Goal: Answer question/provide support

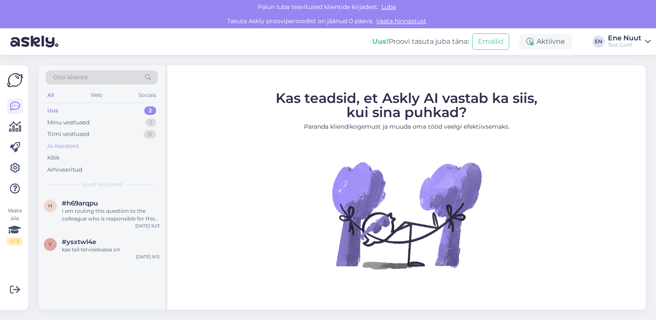
click at [74, 147] on div "AI Assistent" at bounding box center [63, 146] width 32 height 9
click at [67, 110] on div "Uus 2" at bounding box center [102, 111] width 113 height 12
click at [71, 143] on div "AI Assistent" at bounding box center [63, 146] width 32 height 9
click at [77, 211] on div "Operatsioonijärgsed kontrollid on saadaval nii kohapeal kui ka telefoni [PERSON…" at bounding box center [111, 214] width 98 height 15
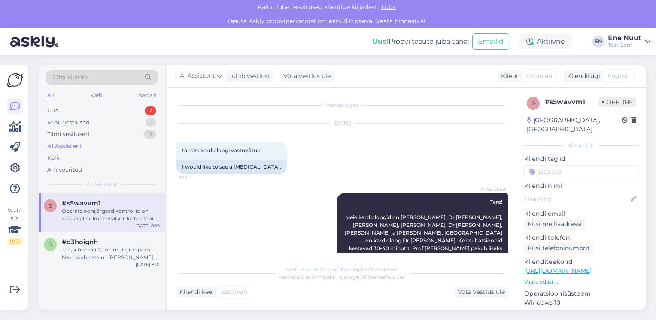
scroll to position [299, 0]
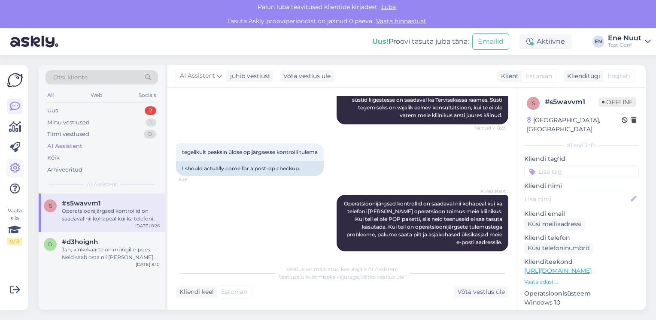
click at [15, 174] on link at bounding box center [14, 168] width 15 height 15
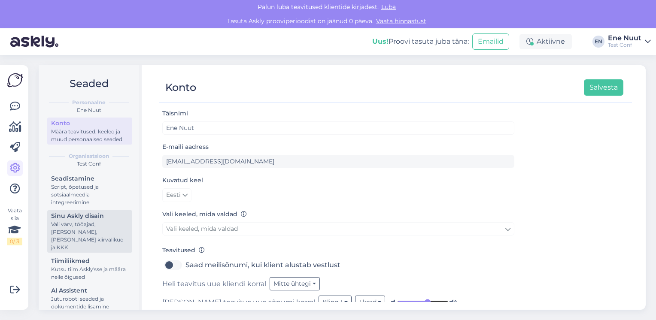
scroll to position [40, 0]
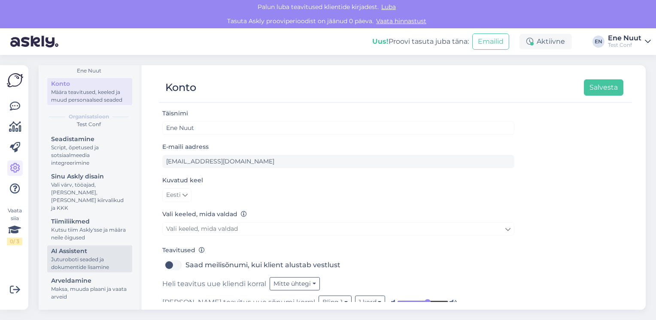
click at [82, 260] on div "Juturoboti seaded ja dokumentide lisamine" at bounding box center [89, 263] width 77 height 15
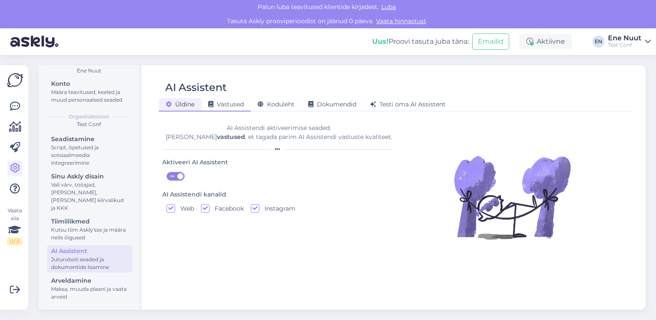
click at [229, 108] on div "Vastused" at bounding box center [225, 104] width 49 height 13
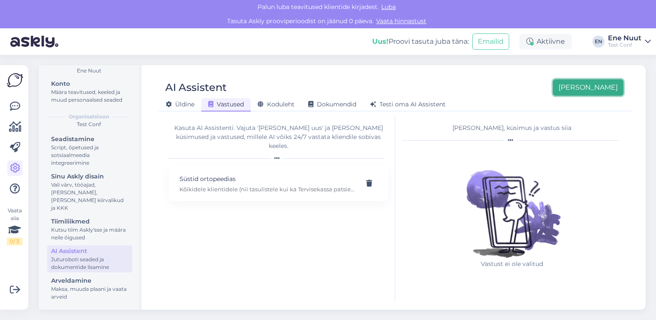
click at [614, 91] on button "[PERSON_NAME]" at bounding box center [588, 87] width 70 height 16
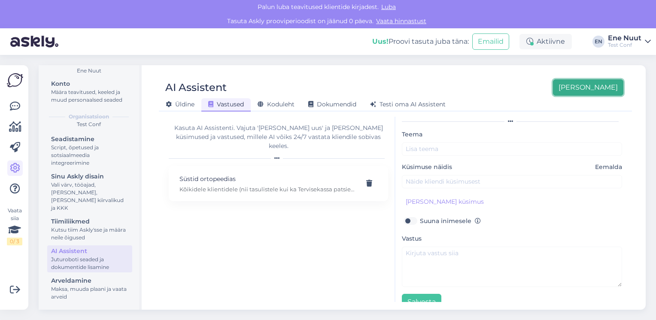
scroll to position [33, 0]
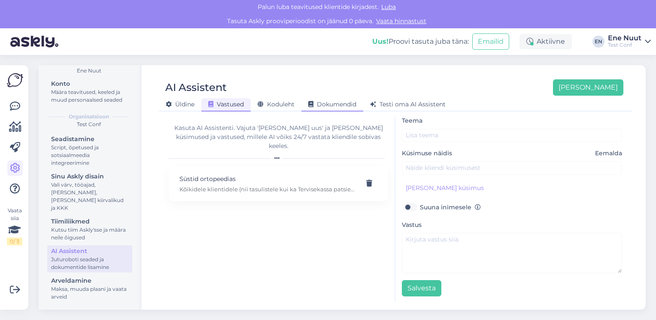
click at [348, 102] on span "Dokumendid" at bounding box center [332, 105] width 48 height 8
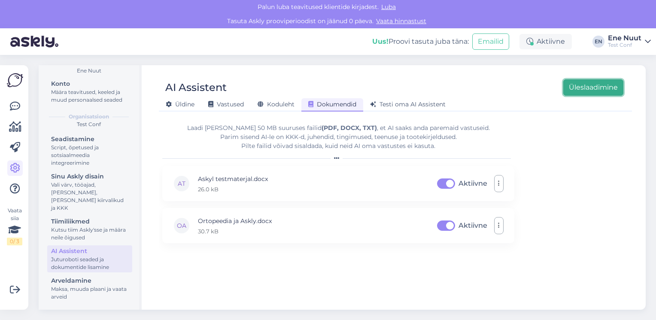
click at [594, 86] on button "Üleslaadimine" at bounding box center [594, 87] width 60 height 16
click at [600, 166] on div "Laadi [PERSON_NAME] 50 MB suuruses failid (PDF, DOCX, TXT) , et AI saaks anda p…" at bounding box center [395, 210] width 466 height 186
click at [478, 267] on div "Error" at bounding box center [479, 268] width 17 height 10
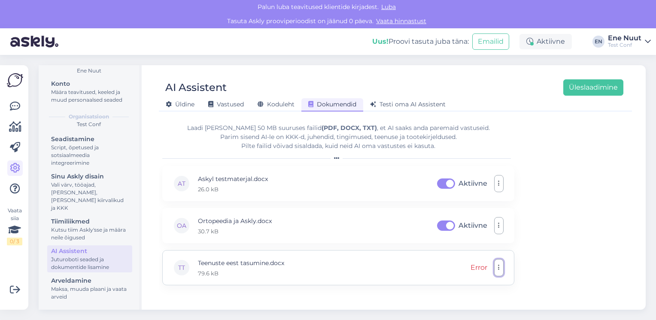
click at [498, 269] on icon "button" at bounding box center [499, 268] width 2 height 7
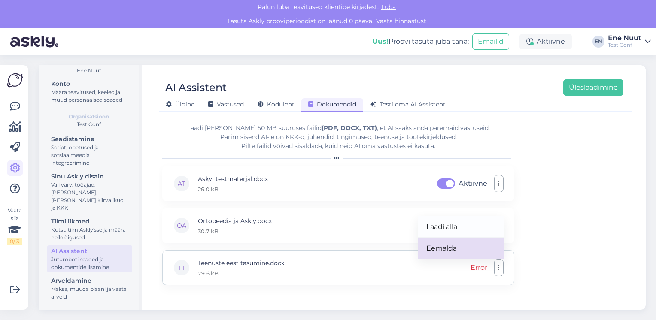
click at [468, 250] on link "Eemalda" at bounding box center [461, 248] width 86 height 21
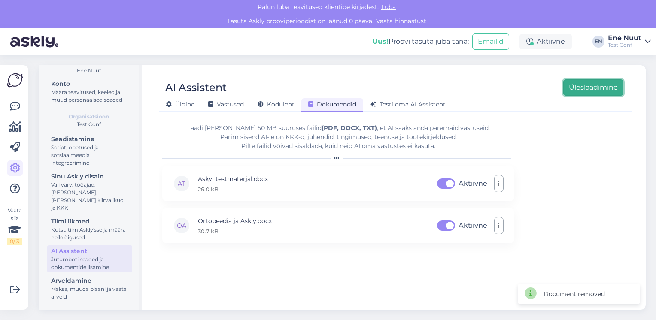
click at [585, 86] on button "Üleslaadimine" at bounding box center [594, 87] width 60 height 16
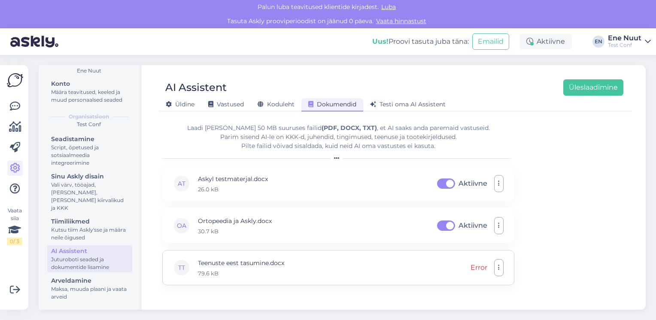
click at [475, 266] on div "Error" at bounding box center [479, 268] width 17 height 10
click at [571, 89] on button "Üleslaadimine" at bounding box center [594, 87] width 60 height 16
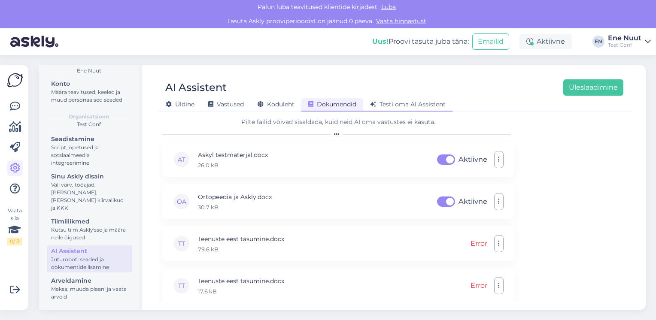
click at [400, 106] on span "Testi oma AI Assistent" at bounding box center [408, 105] width 76 height 8
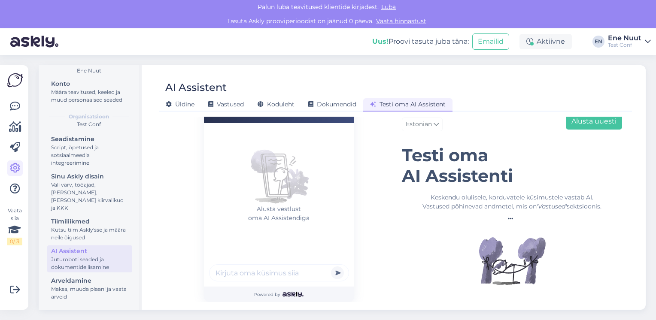
scroll to position [15, 0]
click at [241, 274] on input "text" at bounding box center [279, 273] width 140 height 17
type input "tere"
click at [331, 267] on button "submit" at bounding box center [337, 273] width 13 height 13
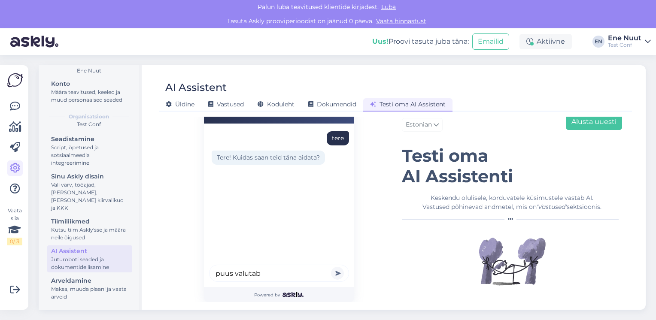
type input "puus valutab"
click at [331, 267] on button "submit" at bounding box center [337, 273] width 13 height 13
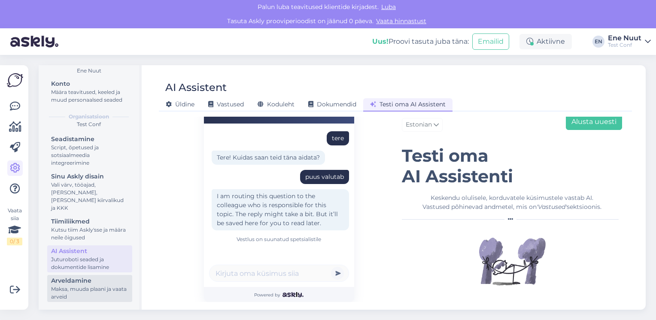
click at [75, 293] on div "Maksa, muuda plaani ja vaata arveid" at bounding box center [89, 293] width 77 height 15
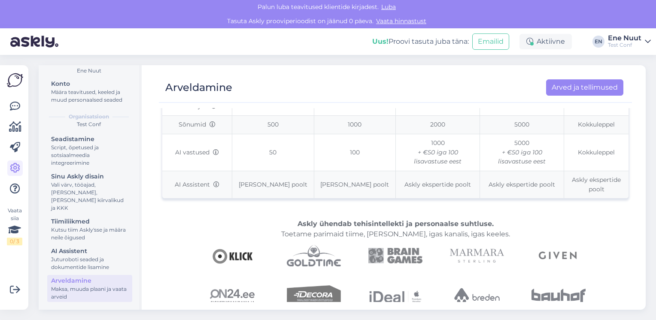
scroll to position [227, 0]
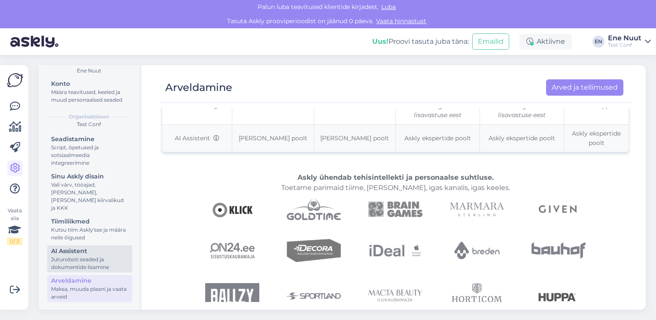
click at [64, 248] on div "AI Assistent" at bounding box center [89, 251] width 77 height 9
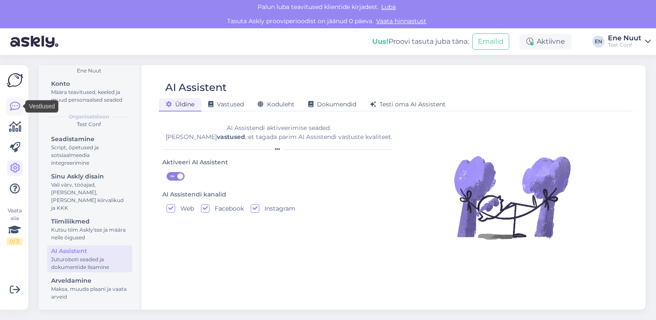
click at [16, 107] on icon at bounding box center [15, 106] width 10 height 10
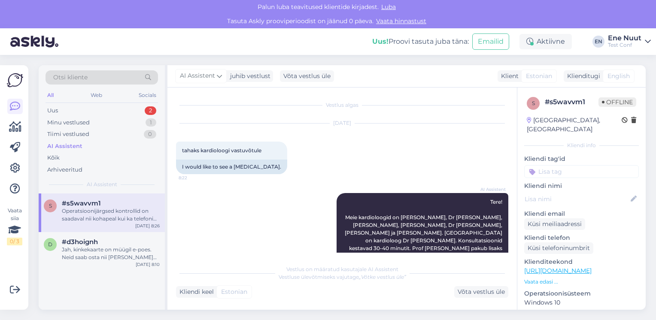
scroll to position [299, 0]
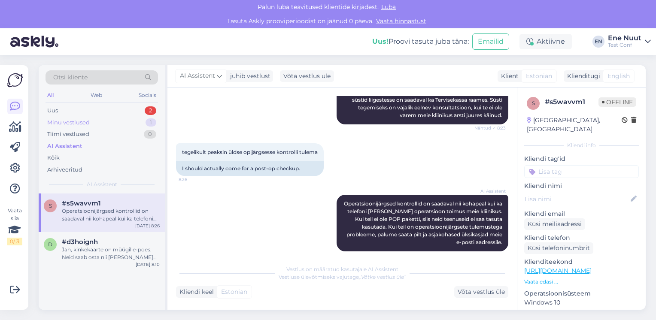
click at [92, 125] on div "Minu vestlused 1" at bounding box center [102, 123] width 113 height 12
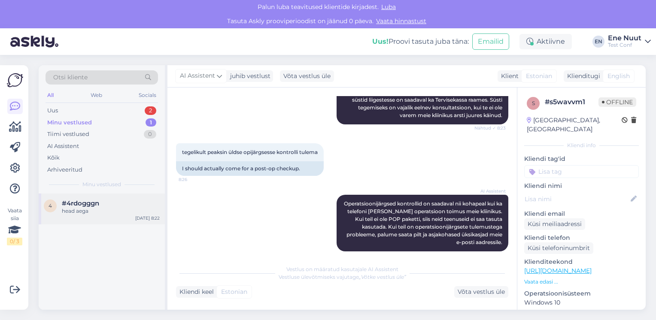
click at [75, 211] on div "head aega" at bounding box center [111, 211] width 98 height 8
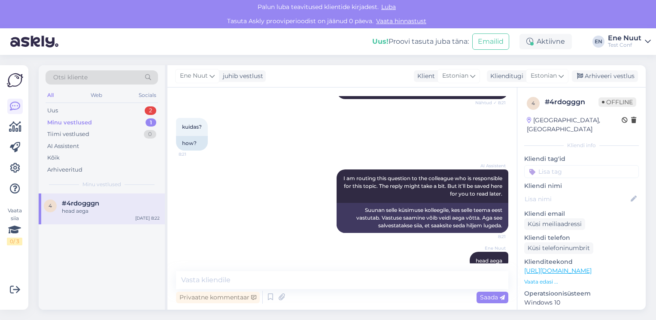
click at [93, 122] on div "Minu vestlused 1" at bounding box center [102, 123] width 113 height 12
click at [52, 112] on div "Uus" at bounding box center [52, 111] width 11 height 9
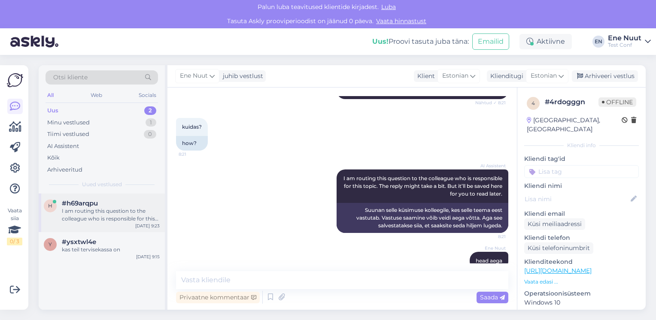
click at [77, 220] on div "I am routing this question to the colleague who is responsible for this topic. …" at bounding box center [111, 214] width 98 height 15
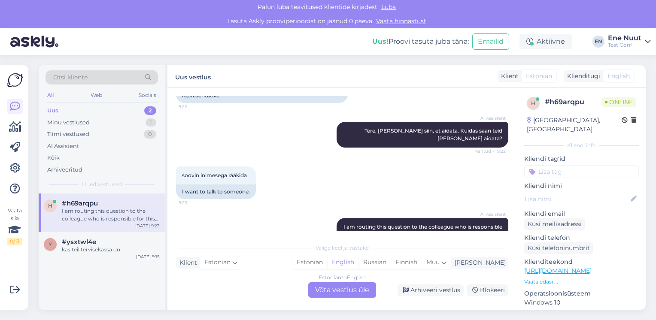
scroll to position [131, 0]
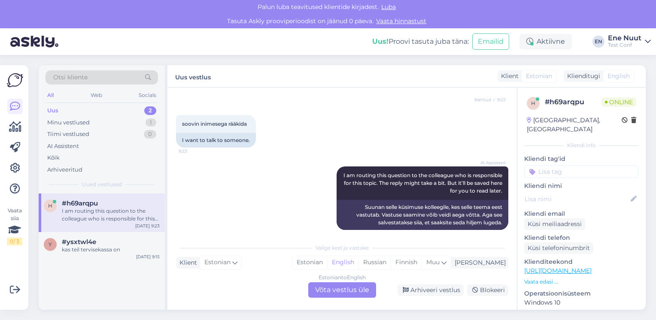
click at [321, 288] on div "Estonian to English Võta vestlus üle" at bounding box center [342, 290] width 68 height 15
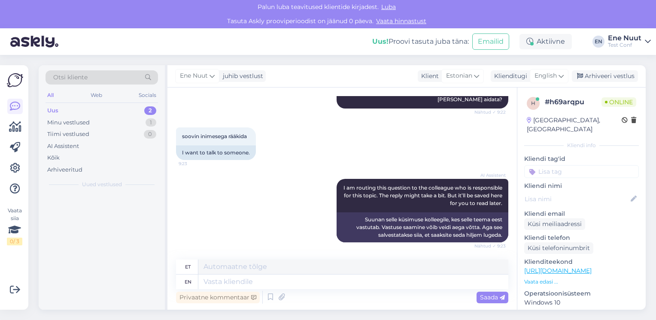
scroll to position [110, 0]
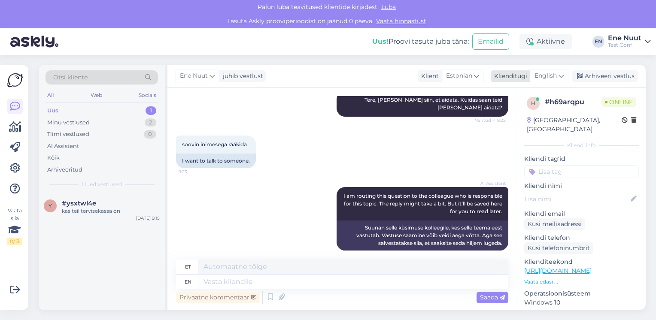
click at [558, 78] on div "English" at bounding box center [549, 76] width 39 height 14
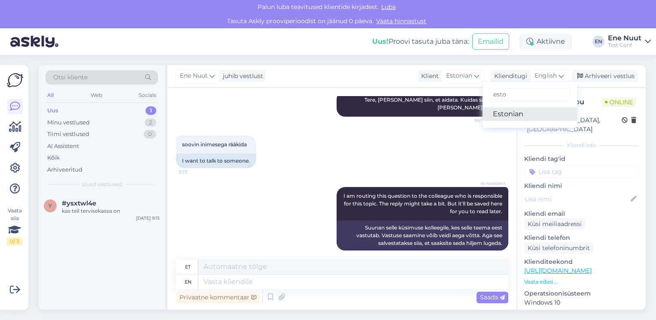
type input "esto"
click at [510, 115] on link "Estonian" at bounding box center [530, 114] width 95 height 14
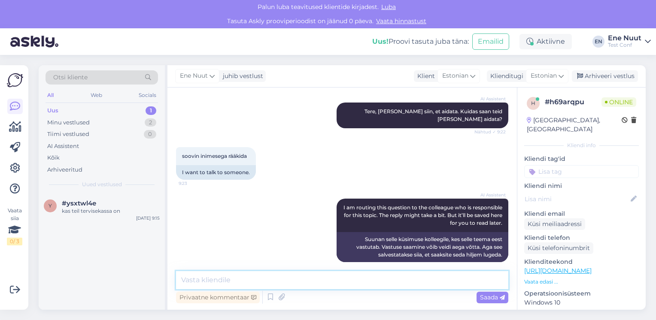
click at [199, 282] on textarea at bounding box center [342, 280] width 332 height 18
type textarea "kuidas saan teid aidata?"
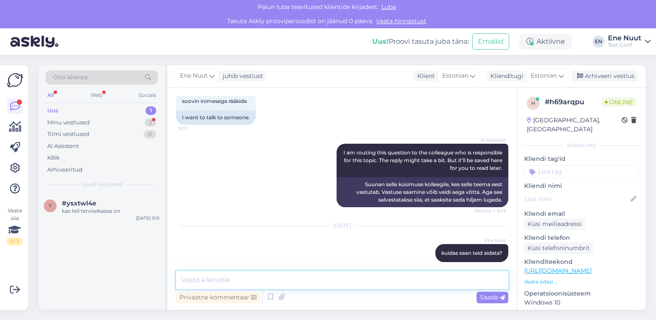
scroll to position [227, 0]
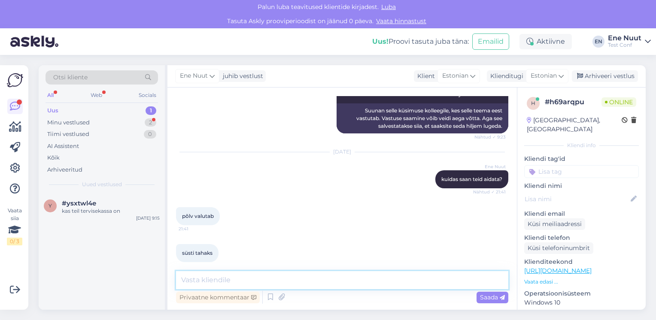
click at [207, 279] on textarea at bounding box center [342, 280] width 332 height 18
type textarea "ei saa"
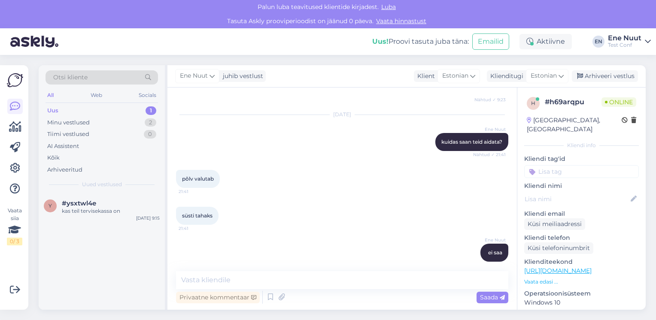
click at [568, 165] on input at bounding box center [581, 171] width 115 height 13
type input "küsib süsti"
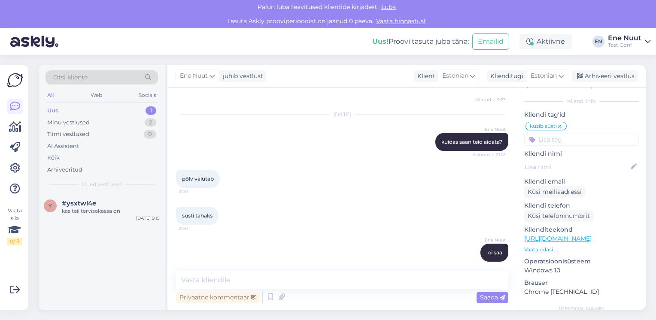
scroll to position [46, 0]
click at [604, 79] on div "Arhiveeri vestlus" at bounding box center [605, 76] width 66 height 12
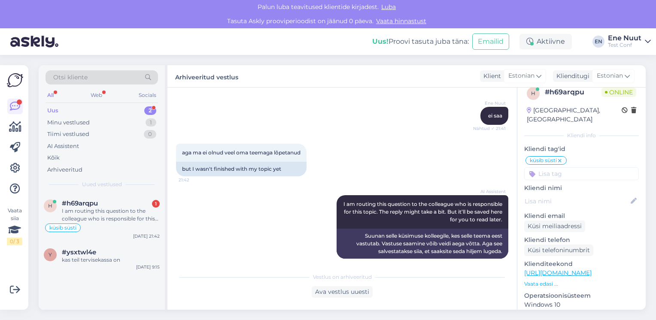
scroll to position [0, 0]
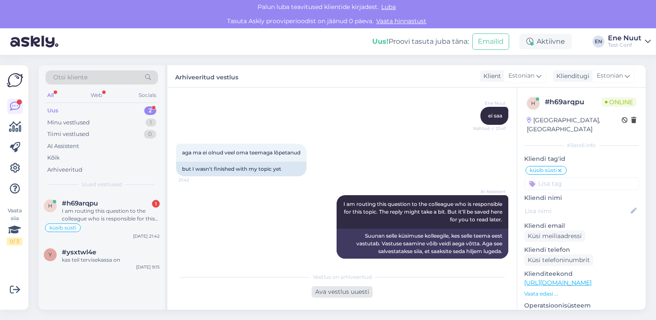
click at [338, 296] on div "Ava vestlus uuesti" at bounding box center [342, 293] width 61 height 12
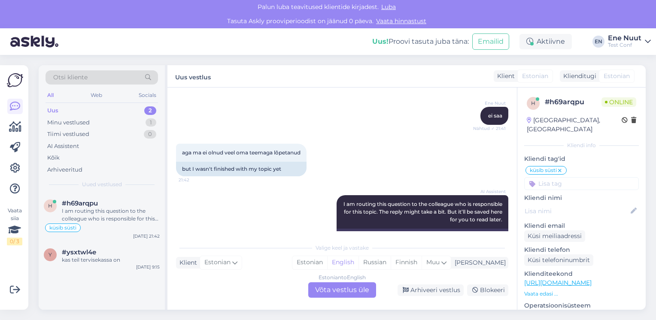
click at [340, 290] on div "Estonian to English Võta vestlus üle" at bounding box center [342, 290] width 68 height 15
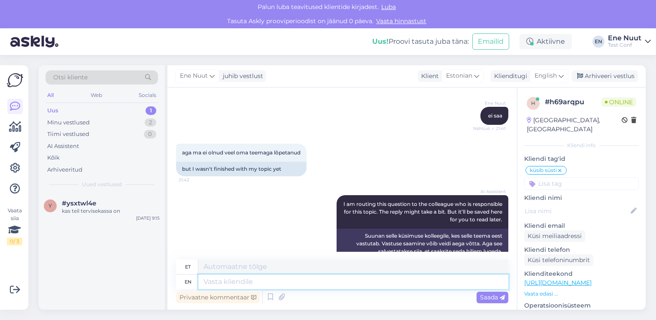
click at [314, 281] on textarea at bounding box center [353, 282] width 310 height 15
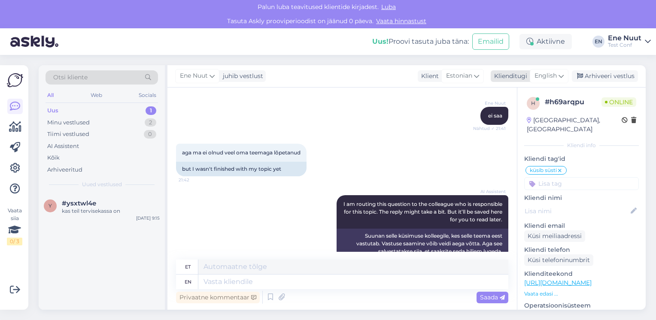
click at [548, 80] on span "English" at bounding box center [546, 75] width 22 height 9
click at [523, 122] on ul "Estonian" at bounding box center [530, 114] width 95 height 21
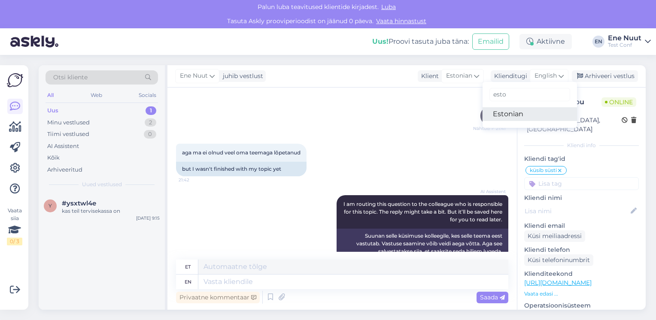
click at [522, 115] on link "Estonian" at bounding box center [530, 114] width 95 height 14
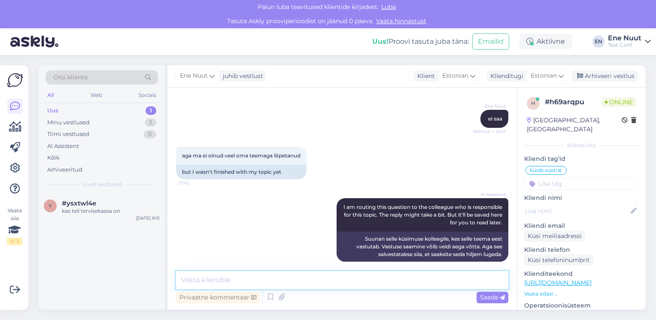
click at [277, 285] on textarea at bounding box center [342, 280] width 332 height 18
type textarea "k"
type textarea "millist [PERSON_NAME]?"
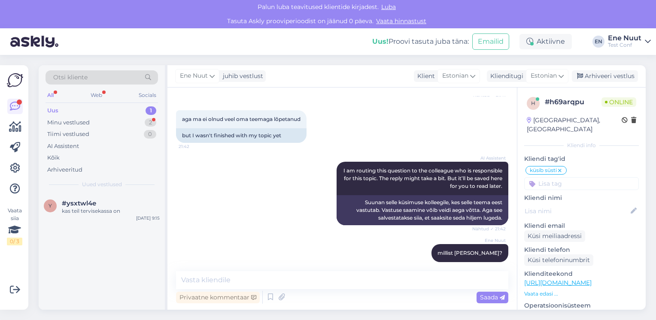
scroll to position [502, 0]
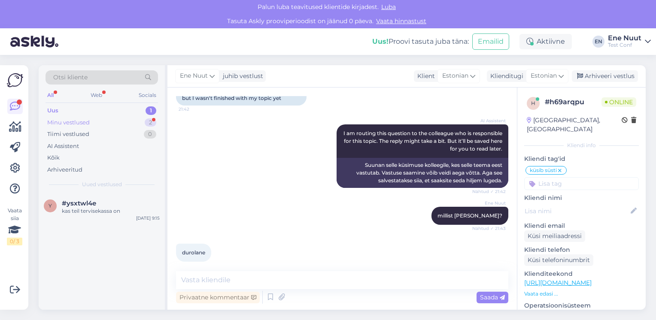
click at [107, 124] on div "Minu vestlused 2" at bounding box center [102, 123] width 113 height 12
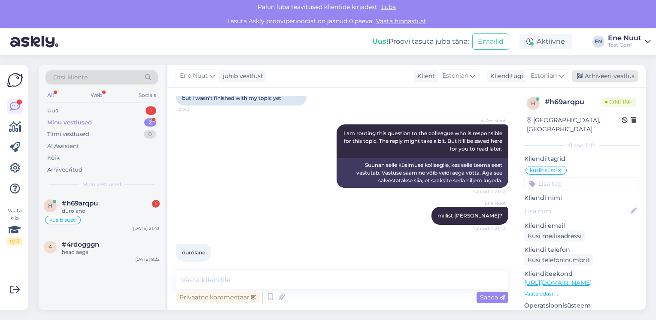
click at [607, 76] on div "Arhiveeri vestlus" at bounding box center [605, 76] width 66 height 12
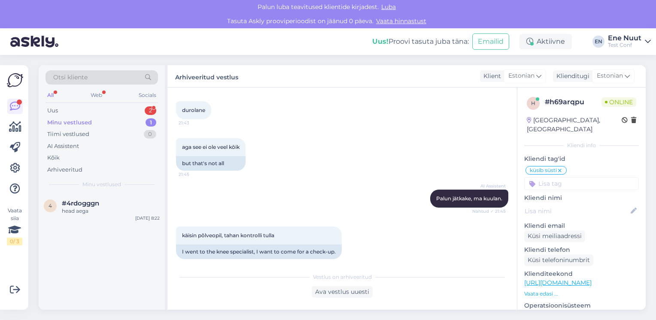
scroll to position [696, 0]
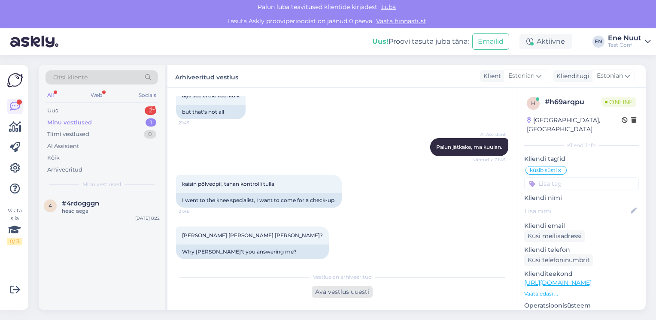
click at [355, 296] on div "Ava vestlus uuesti" at bounding box center [342, 293] width 61 height 12
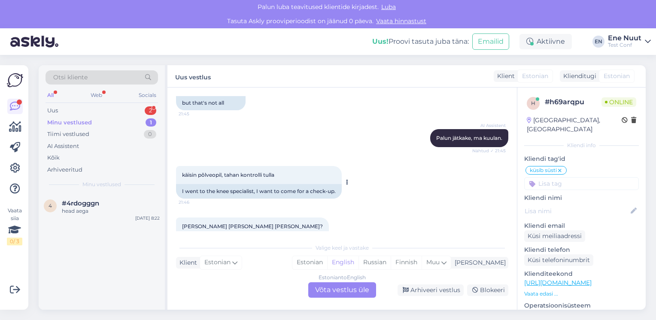
scroll to position [725, 0]
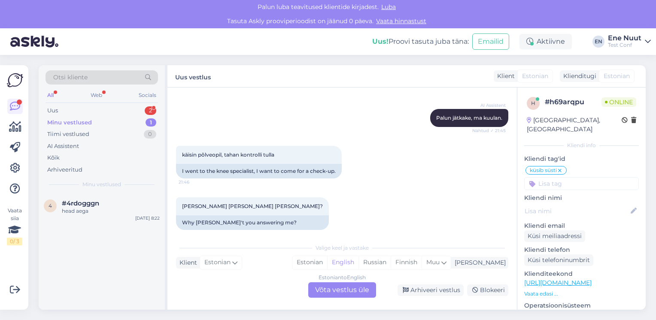
click at [323, 290] on div "Estonian to English Võta vestlus üle" at bounding box center [342, 290] width 68 height 15
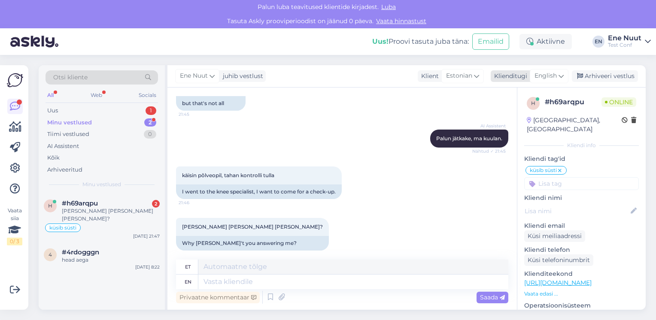
click at [554, 78] on span "English" at bounding box center [546, 75] width 22 height 9
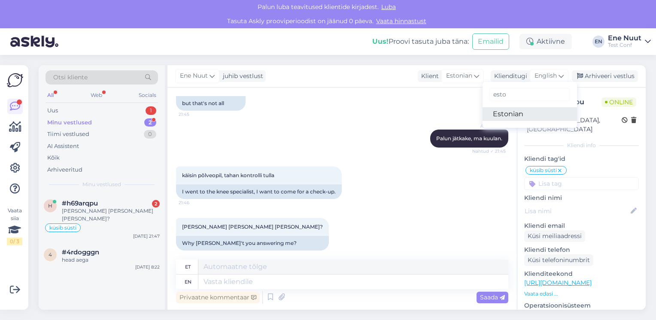
click at [526, 115] on link "Estonian" at bounding box center [530, 114] width 95 height 14
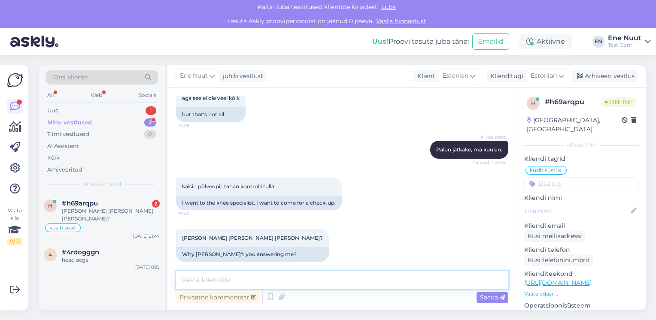
click at [256, 283] on textarea at bounding box center [342, 280] width 332 height 18
type textarea "M"
type textarea "[PERSON_NAME] juures te operatsioonil käisite?"
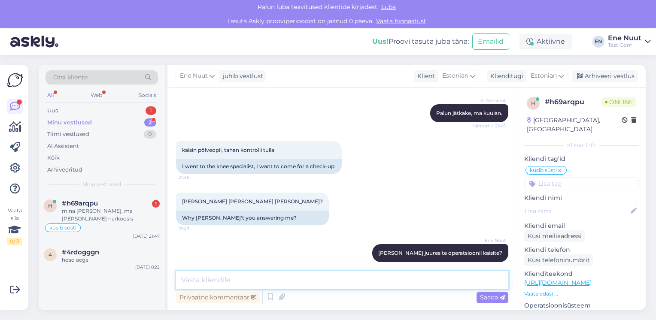
scroll to position [782, 0]
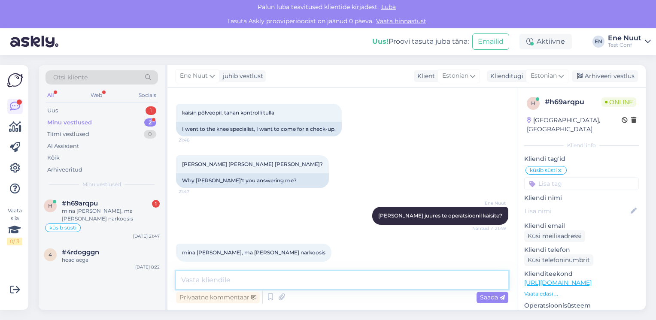
click at [235, 277] on textarea at bounding box center [342, 280] width 332 height 18
click at [548, 177] on input at bounding box center [581, 183] width 115 height 13
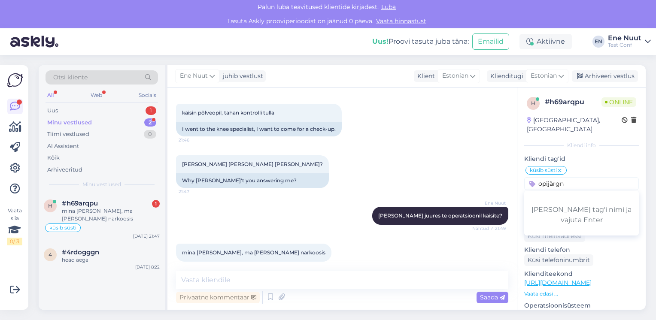
type input "opijärgne"
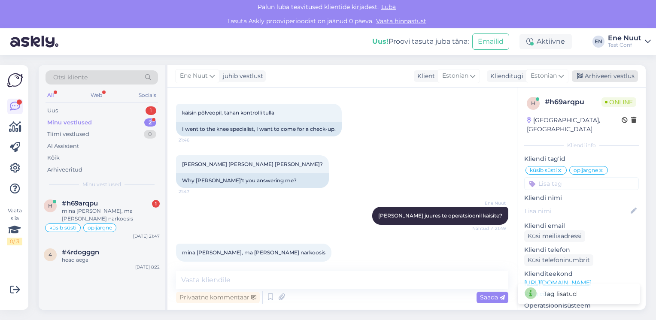
click at [598, 81] on div "Arhiveeri vestlus" at bounding box center [605, 76] width 66 height 12
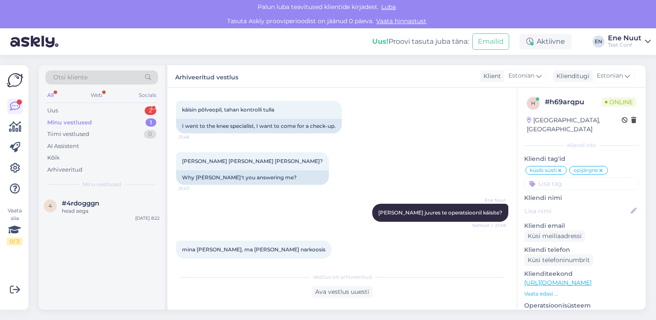
scroll to position [919, 0]
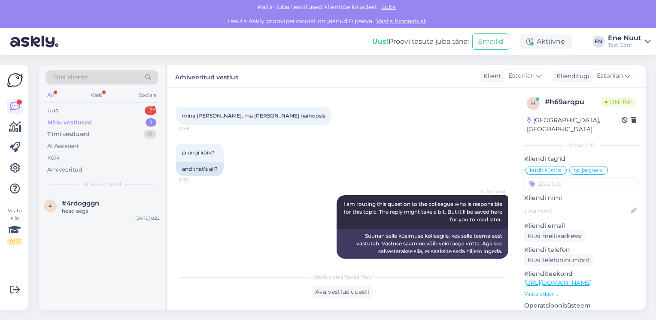
click at [105, 118] on div "Minu vestlused 1" at bounding box center [102, 123] width 113 height 12
click at [88, 111] on div "Uus 2" at bounding box center [102, 111] width 113 height 12
